Goal: Transaction & Acquisition: Book appointment/travel/reservation

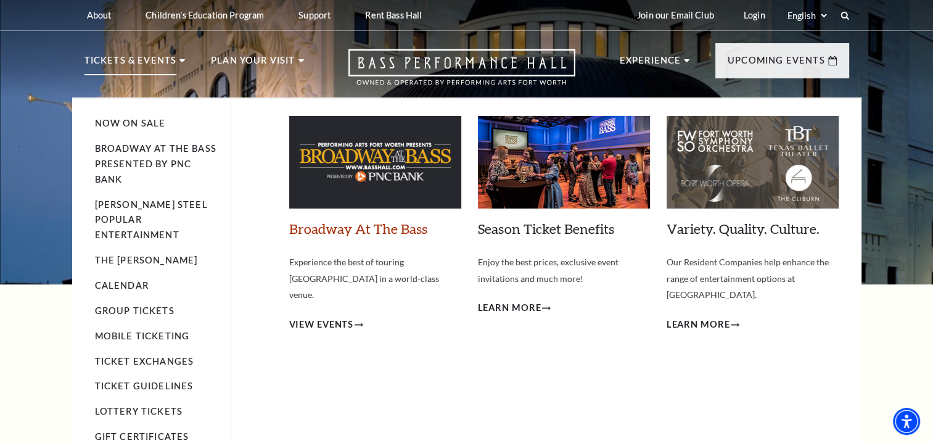
click at [333, 231] on link "Broadway At The Bass" at bounding box center [358, 228] width 138 height 17
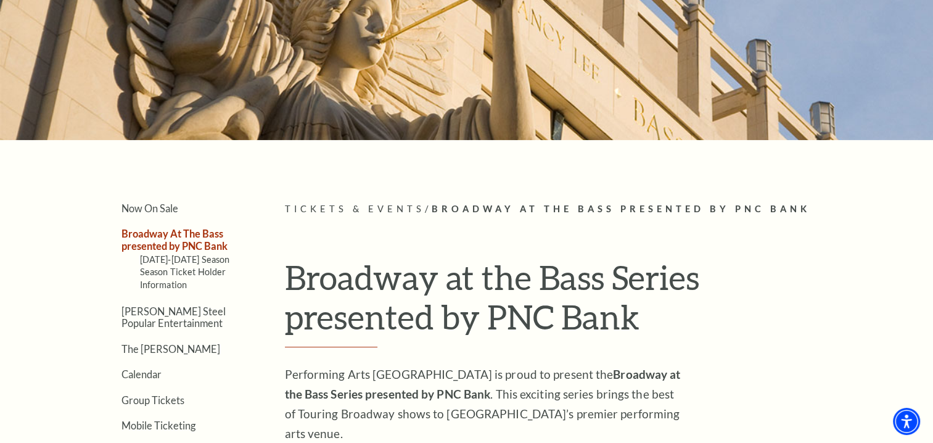
scroll to position [123, 0]
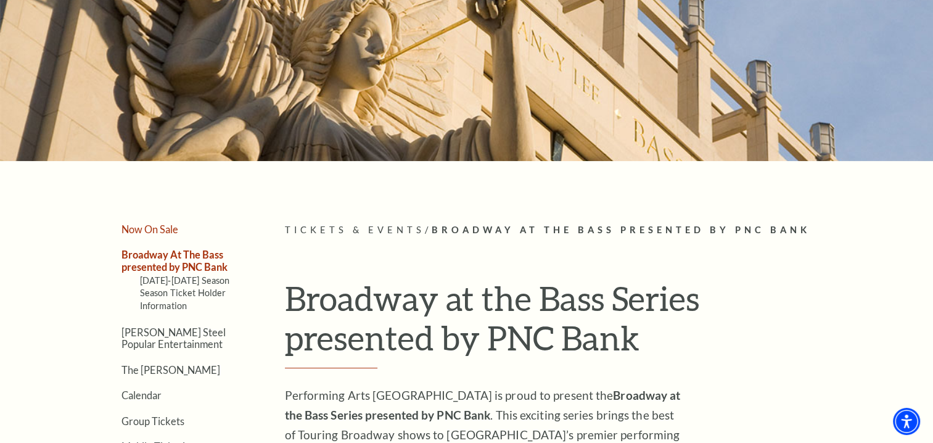
click at [149, 229] on link "Now On Sale" at bounding box center [149, 229] width 57 height 12
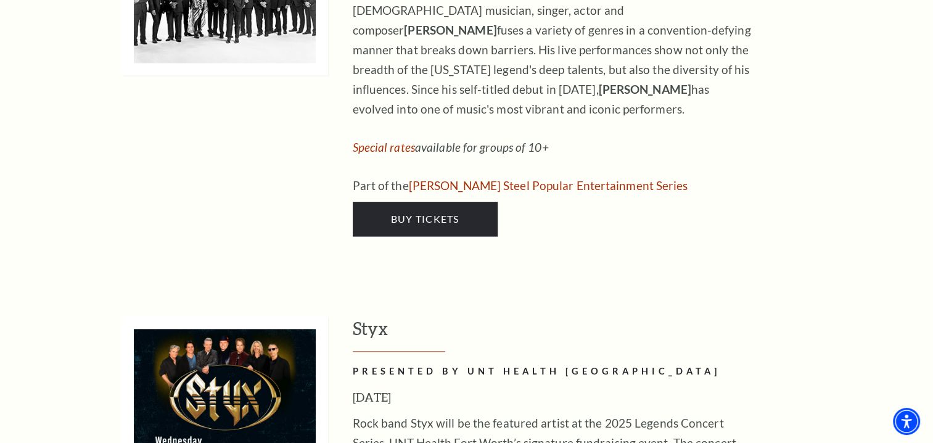
scroll to position [1418, 0]
